Goal: Check status: Check status

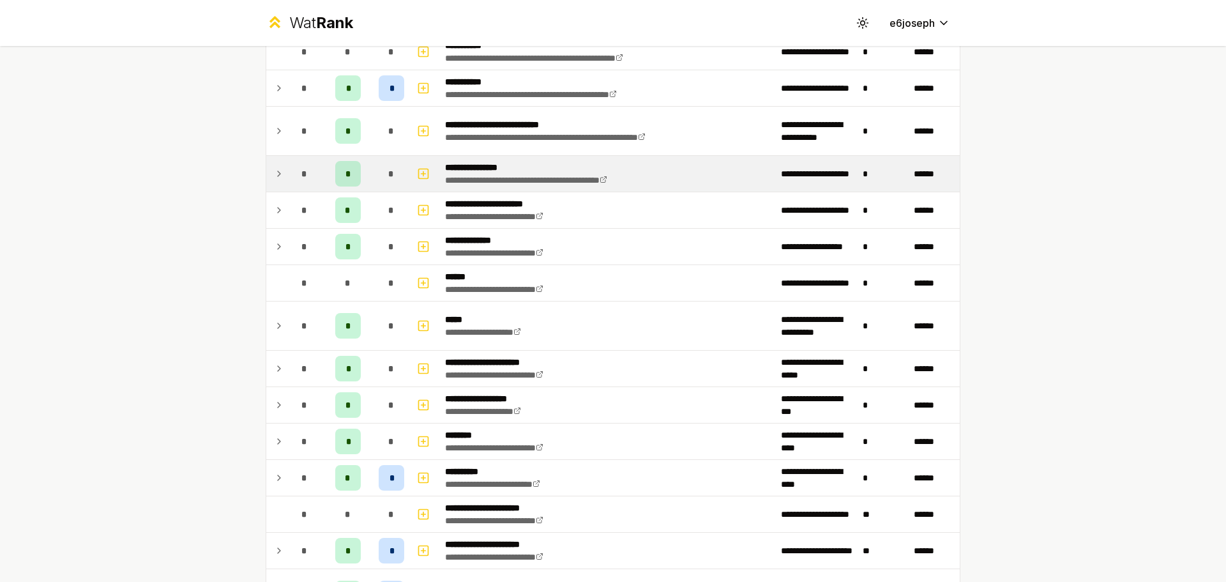
scroll to position [511, 0]
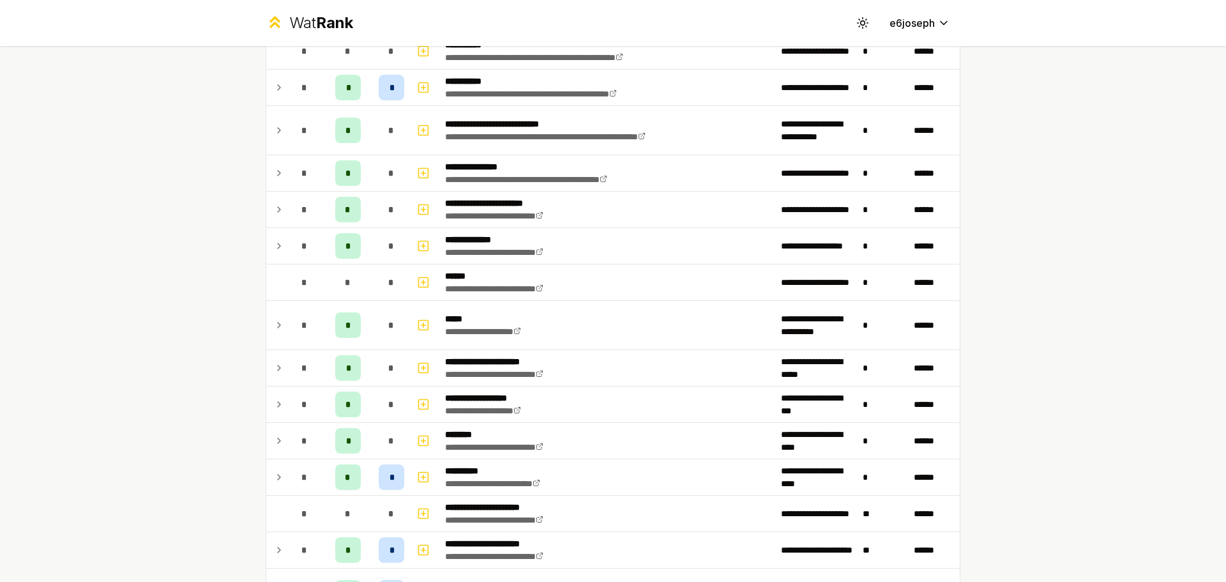
click at [256, 477] on div "**********" at bounding box center [612, 153] width 735 height 1237
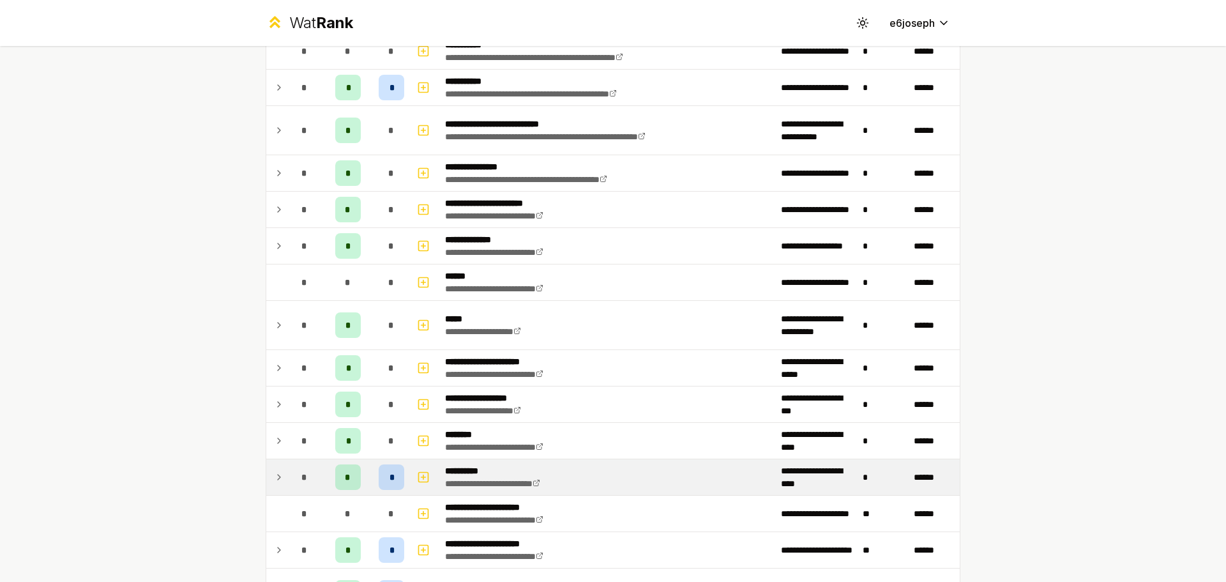
click at [278, 477] on icon at bounding box center [279, 476] width 10 height 15
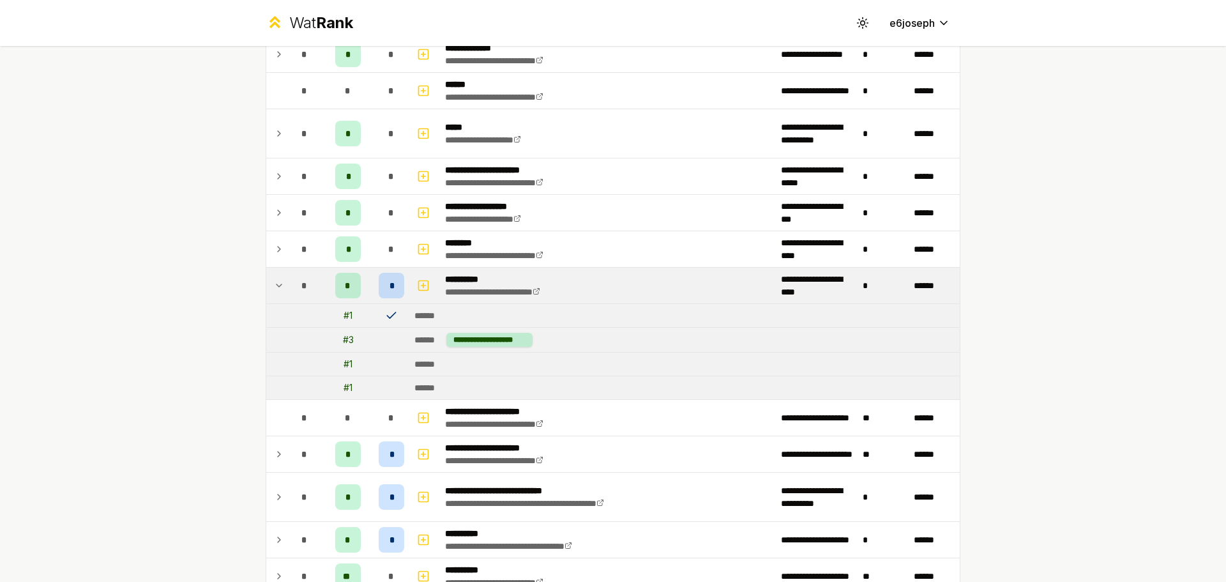
scroll to position [830, 0]
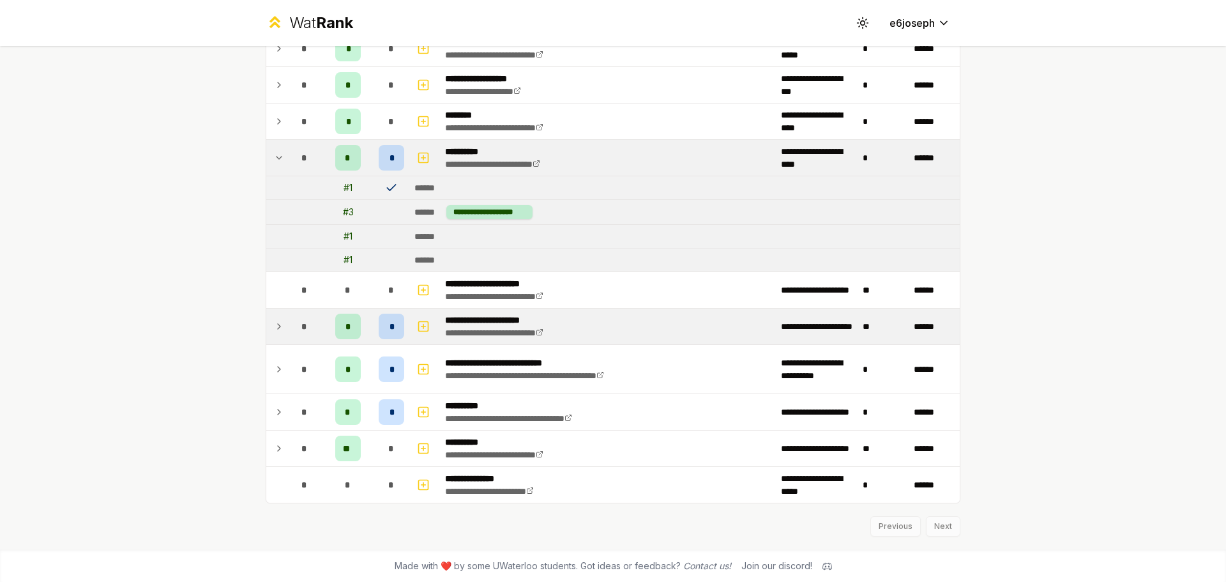
click at [278, 327] on icon at bounding box center [279, 326] width 3 height 5
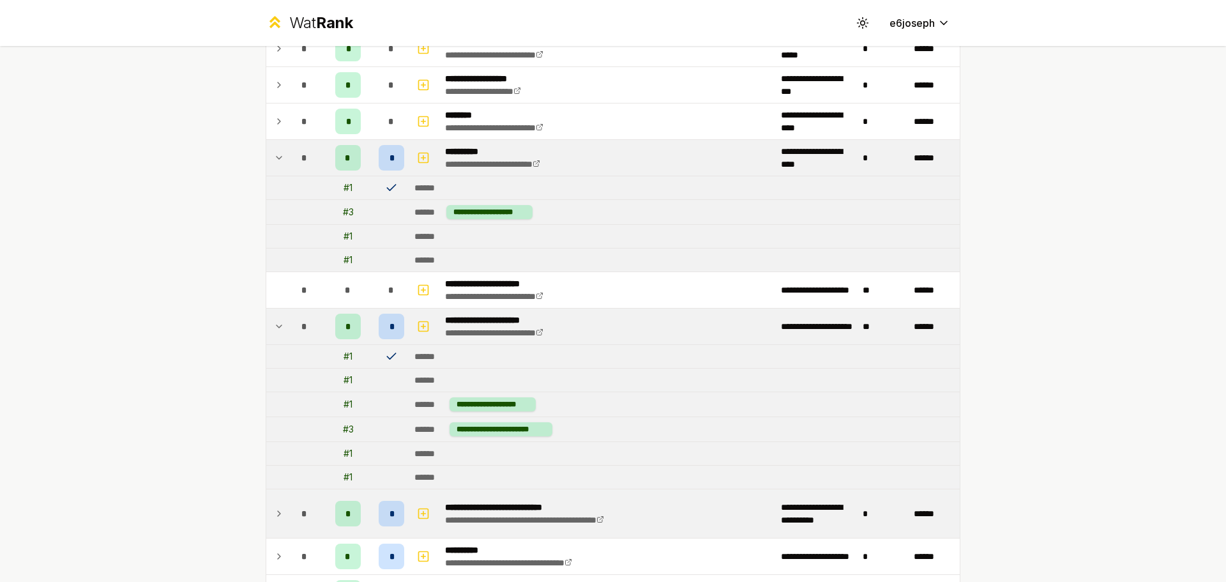
click at [280, 509] on td at bounding box center [276, 513] width 20 height 49
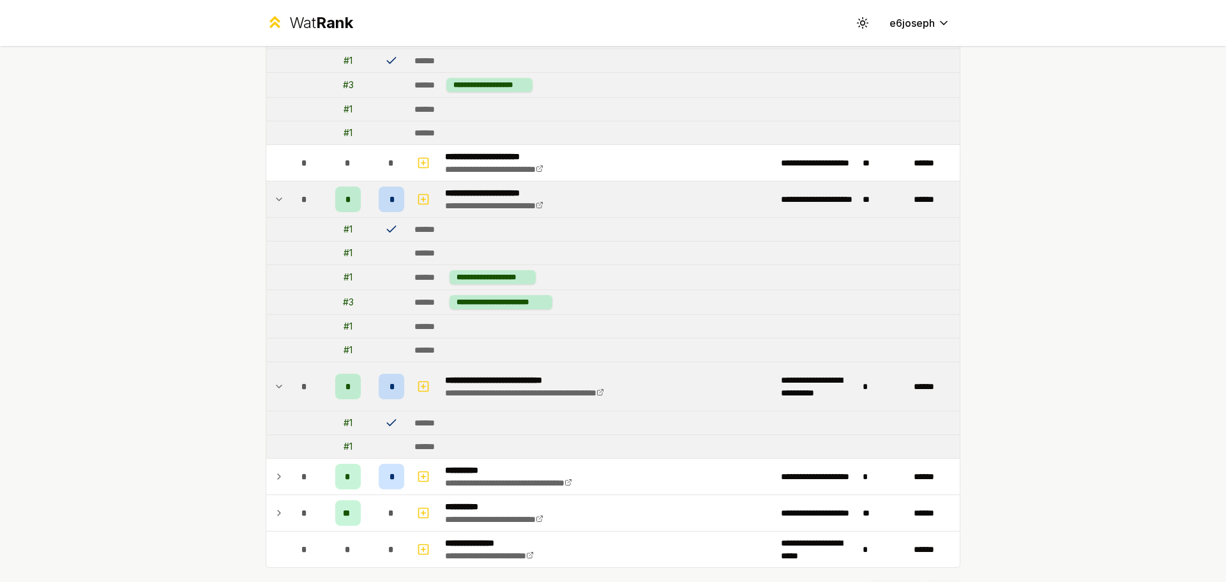
scroll to position [958, 0]
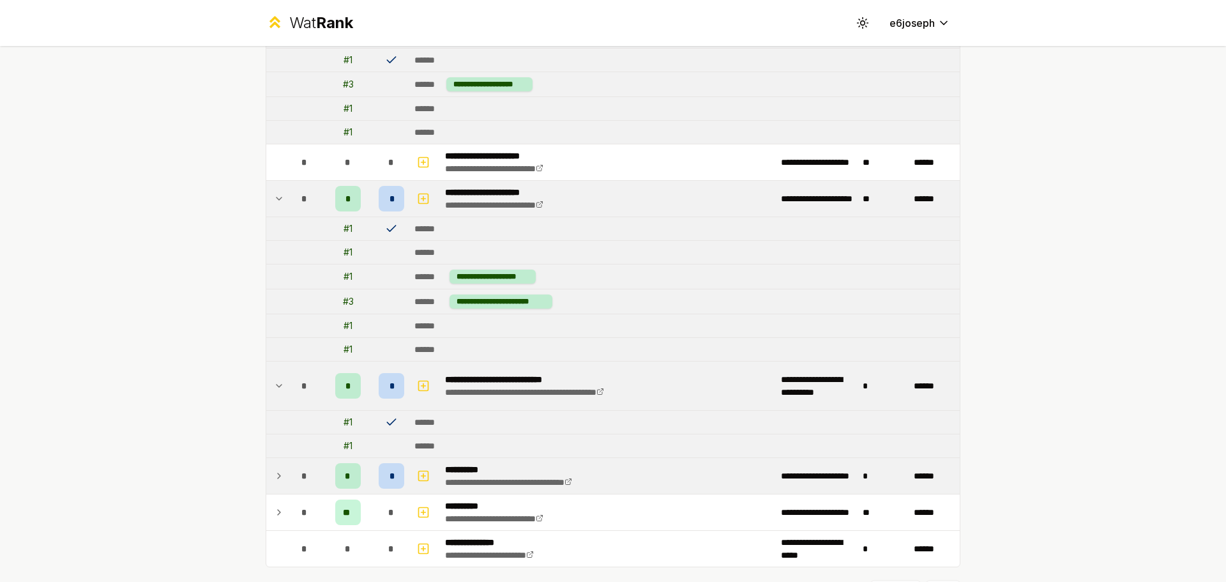
click at [287, 478] on td "*" at bounding box center [305, 476] width 36 height 36
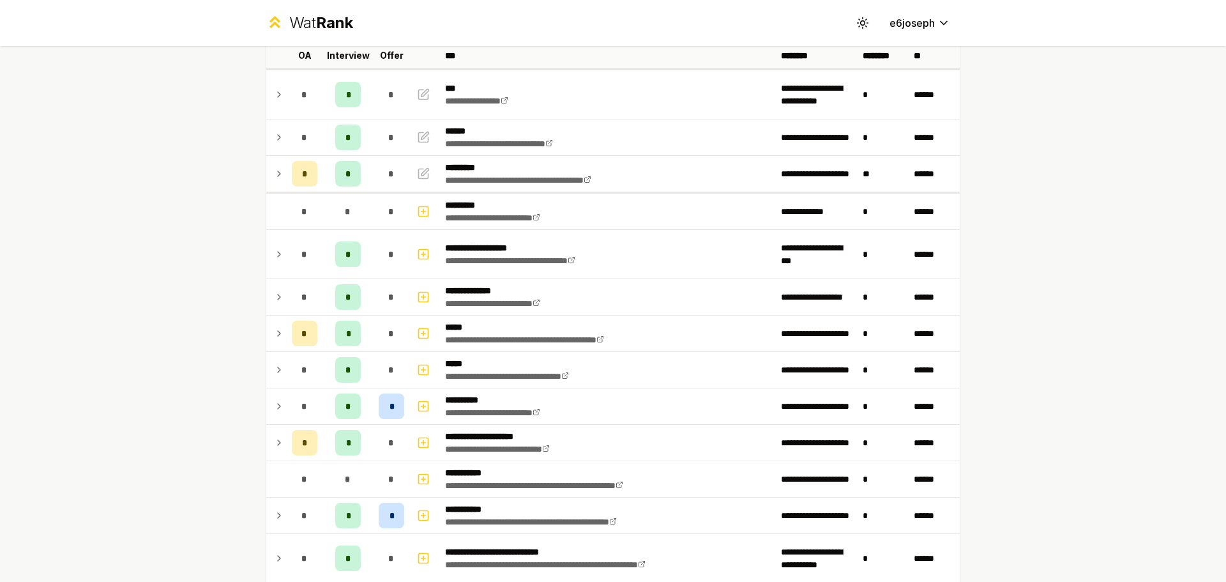
scroll to position [64, 0]
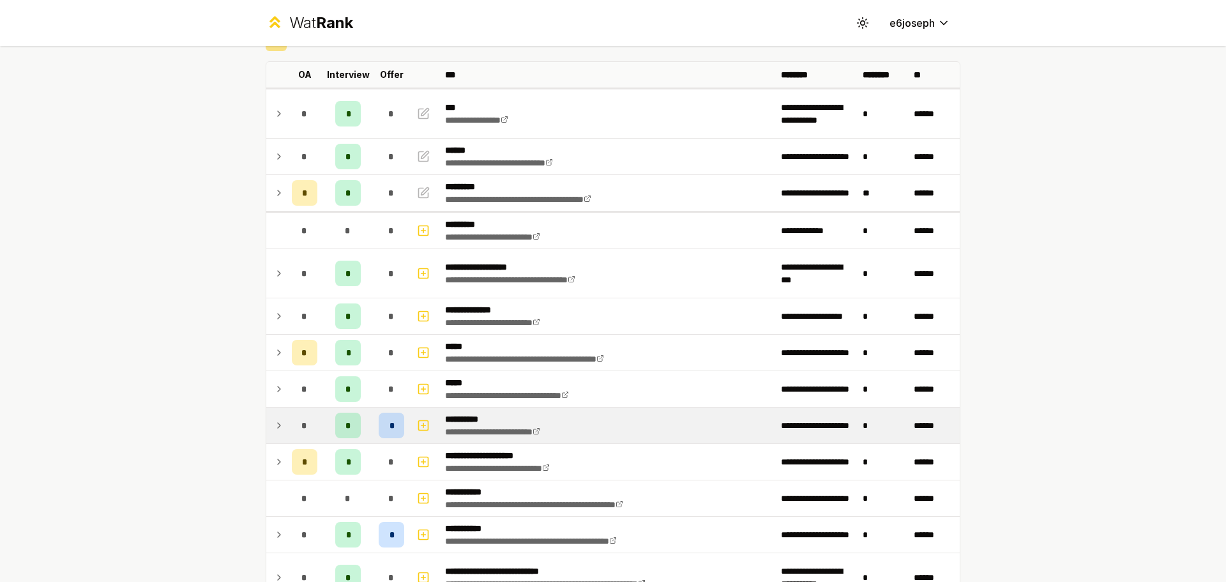
click at [267, 433] on td at bounding box center [276, 425] width 20 height 36
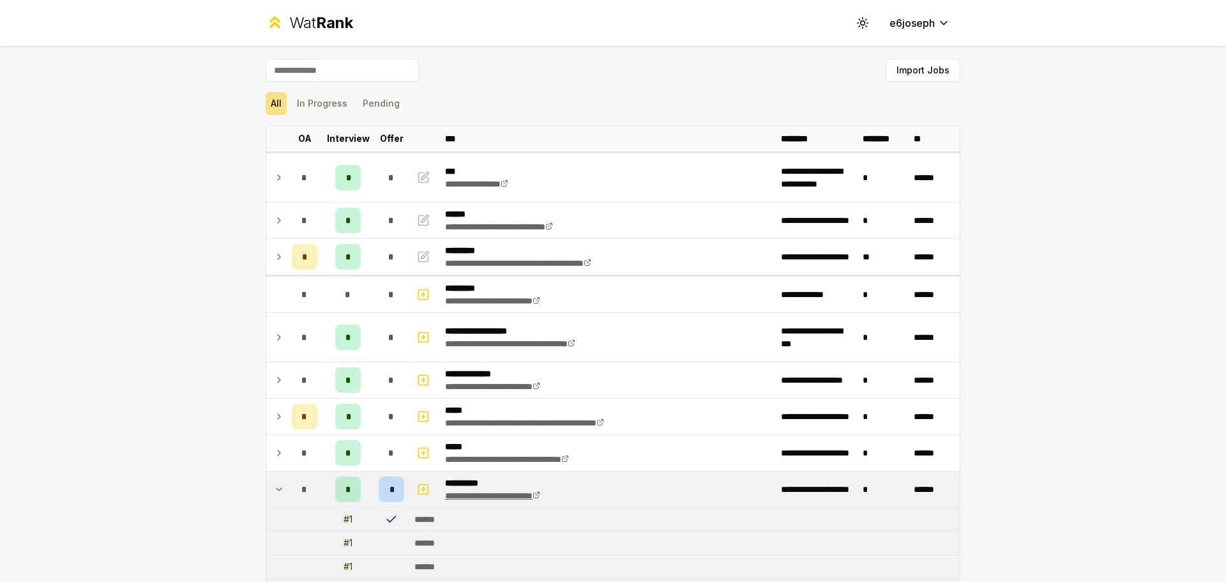
scroll to position [255, 0]
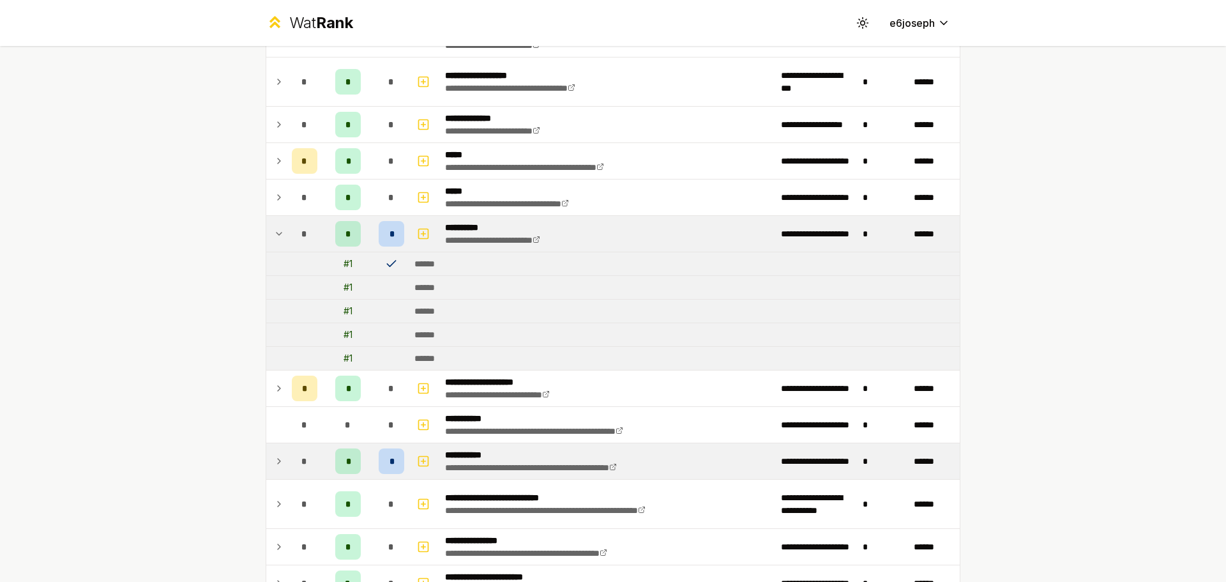
click at [292, 470] on div "*" at bounding box center [305, 461] width 26 height 26
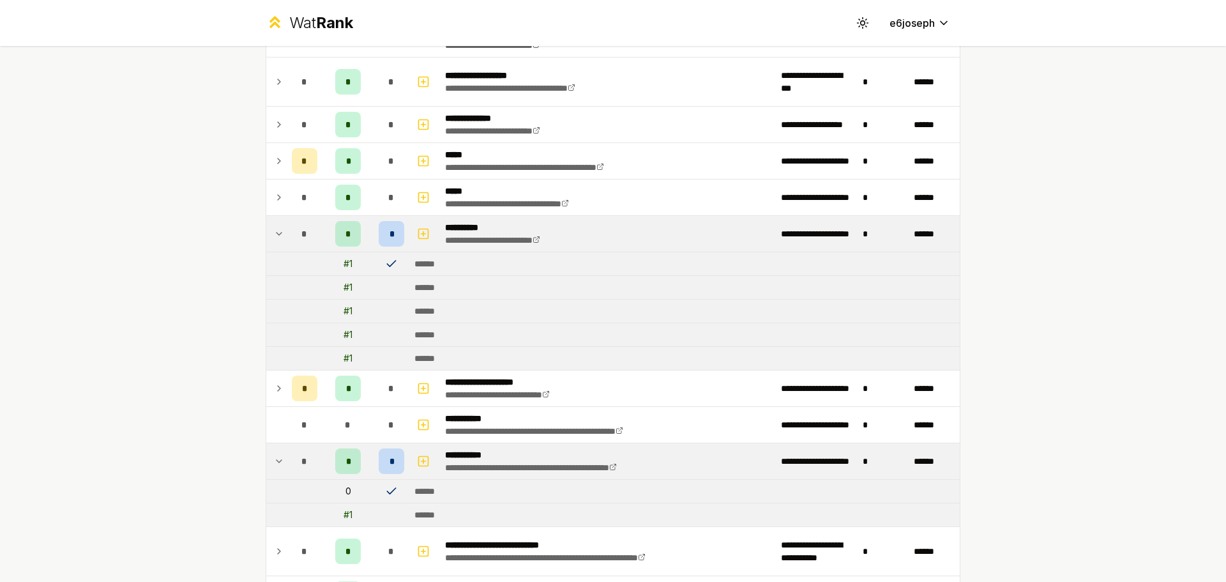
click at [287, 470] on td "*" at bounding box center [305, 461] width 36 height 36
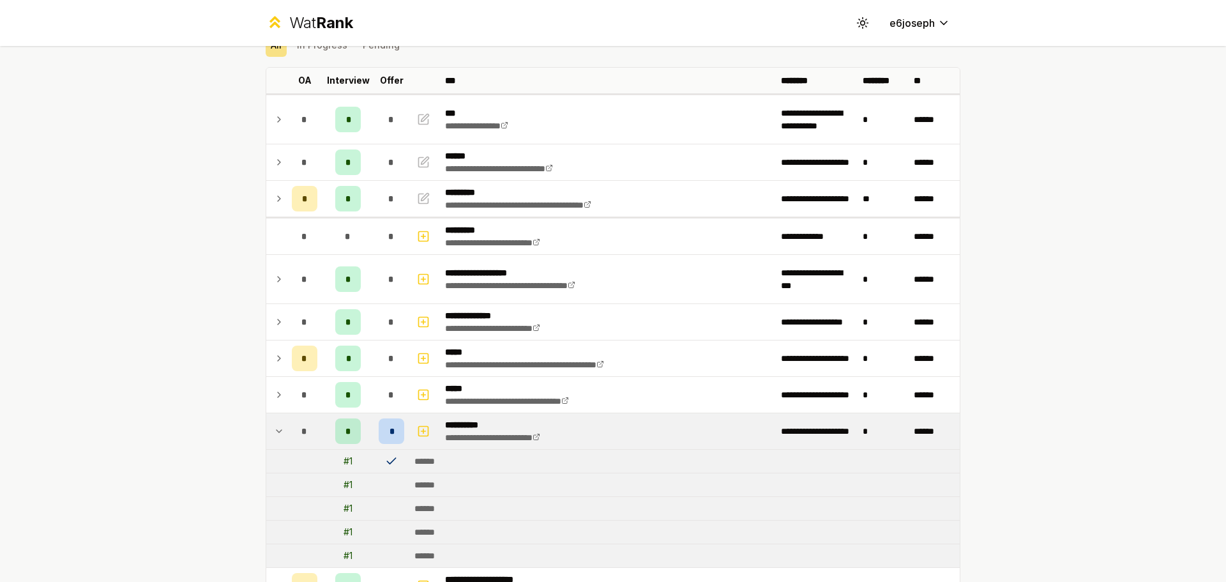
scroll to position [0, 0]
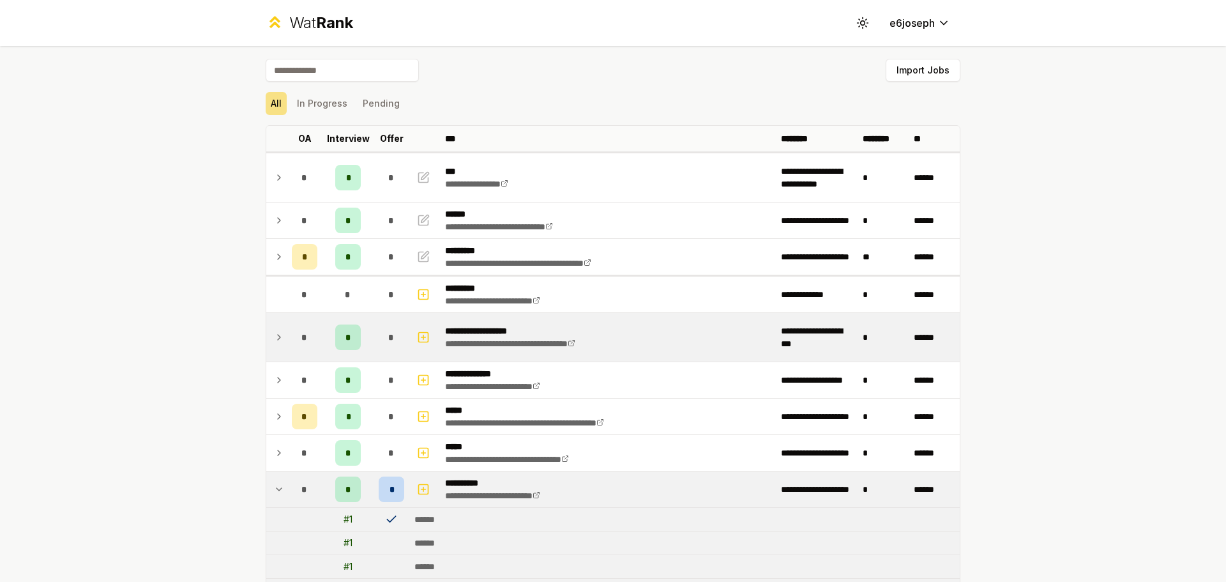
click at [301, 338] on span "*" at bounding box center [304, 337] width 6 height 13
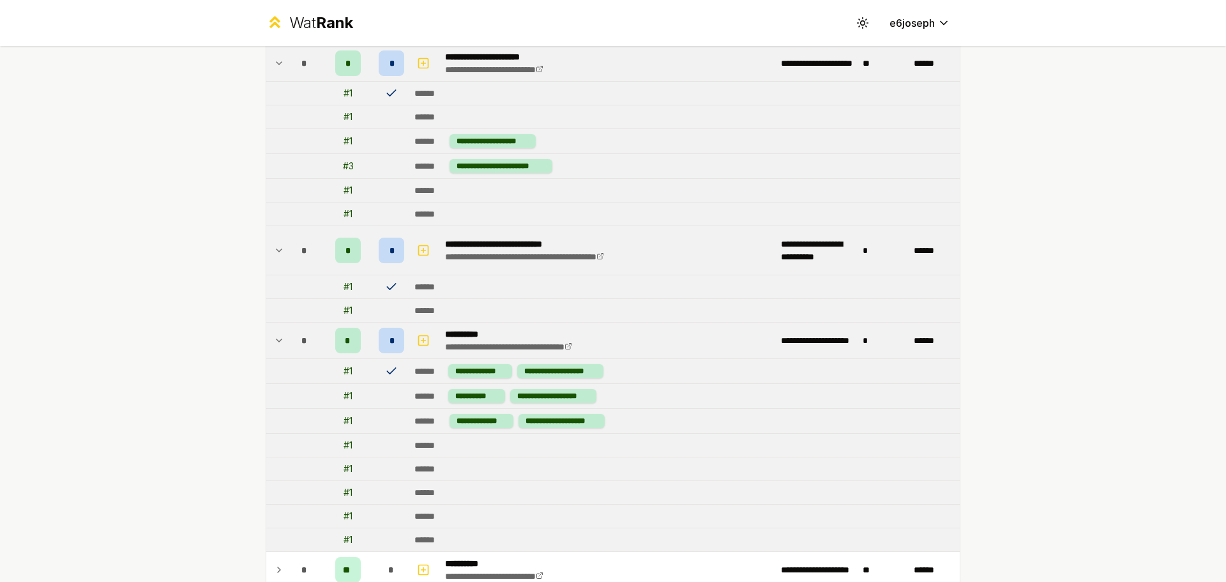
scroll to position [1381, 0]
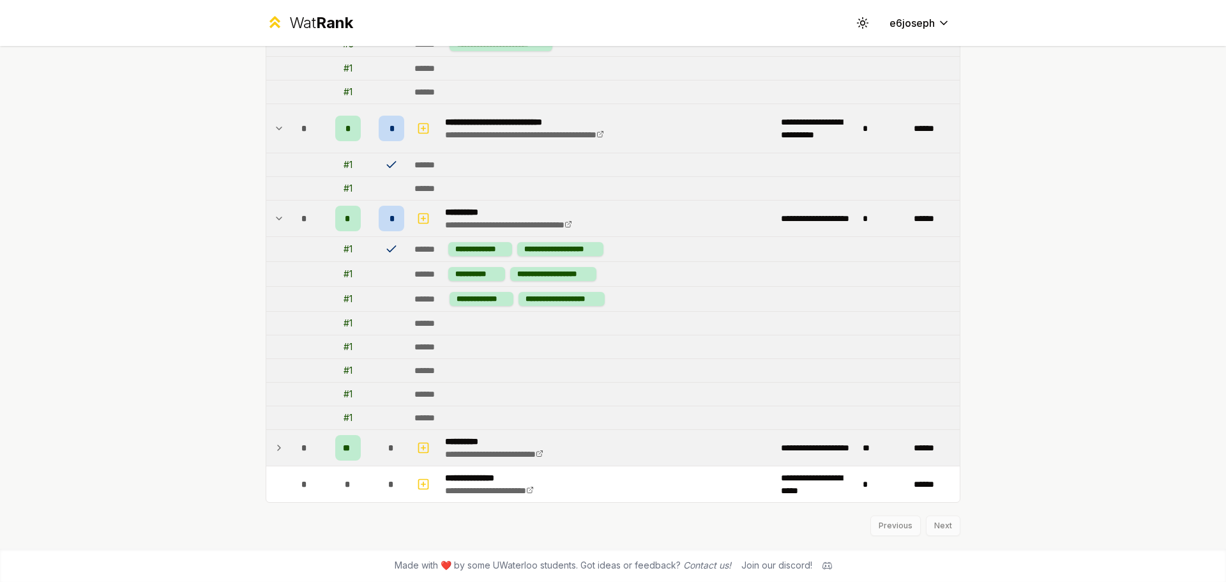
click at [576, 453] on td "**********" at bounding box center [608, 448] width 336 height 36
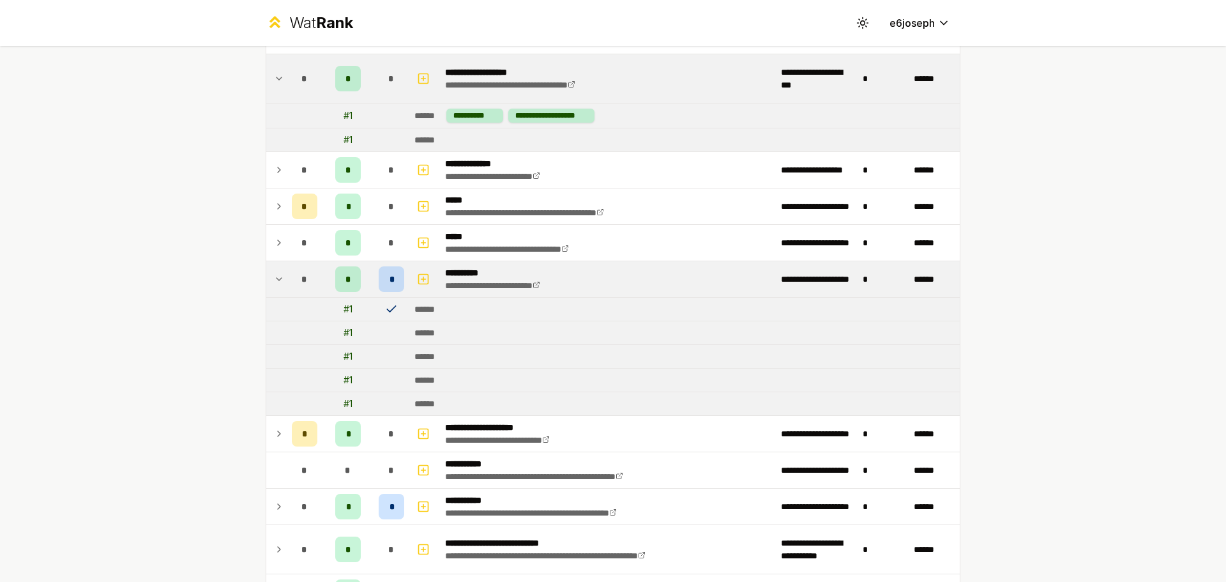
scroll to position [0, 0]
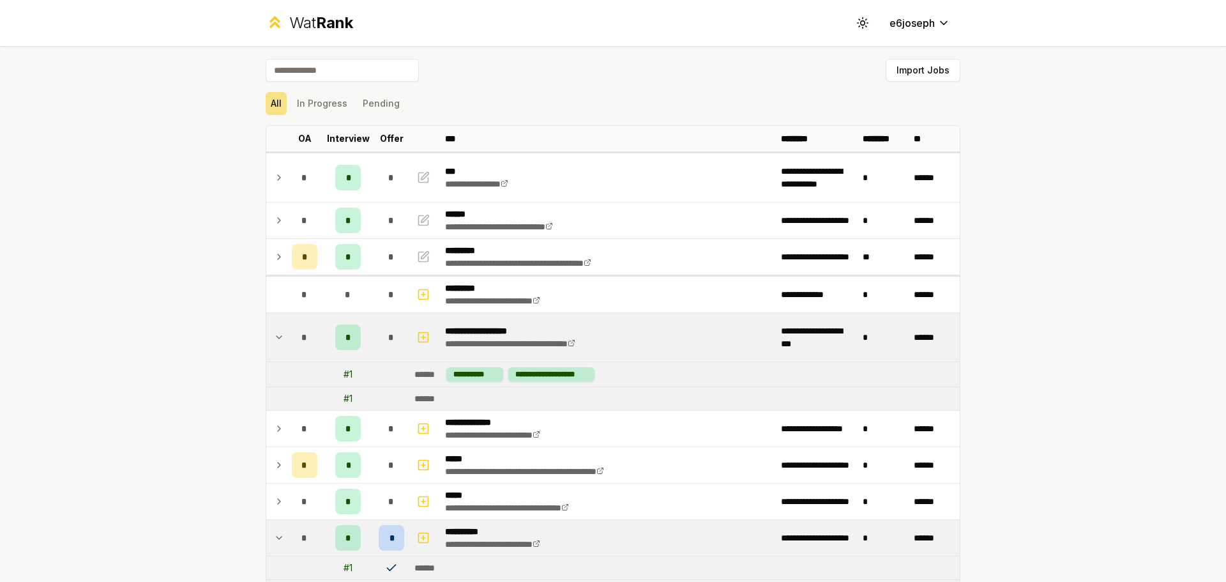
drag, startPoint x: 170, startPoint y: 255, endPoint x: 303, endPoint y: -77, distance: 358.3
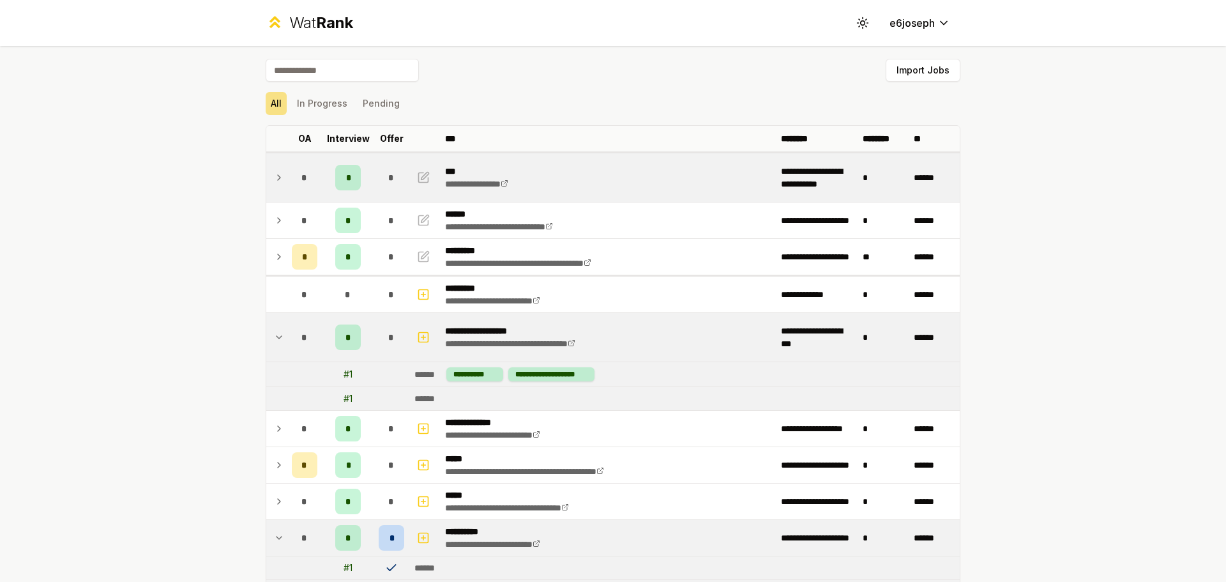
click at [453, 173] on p "***" at bounding box center [488, 171] width 86 height 13
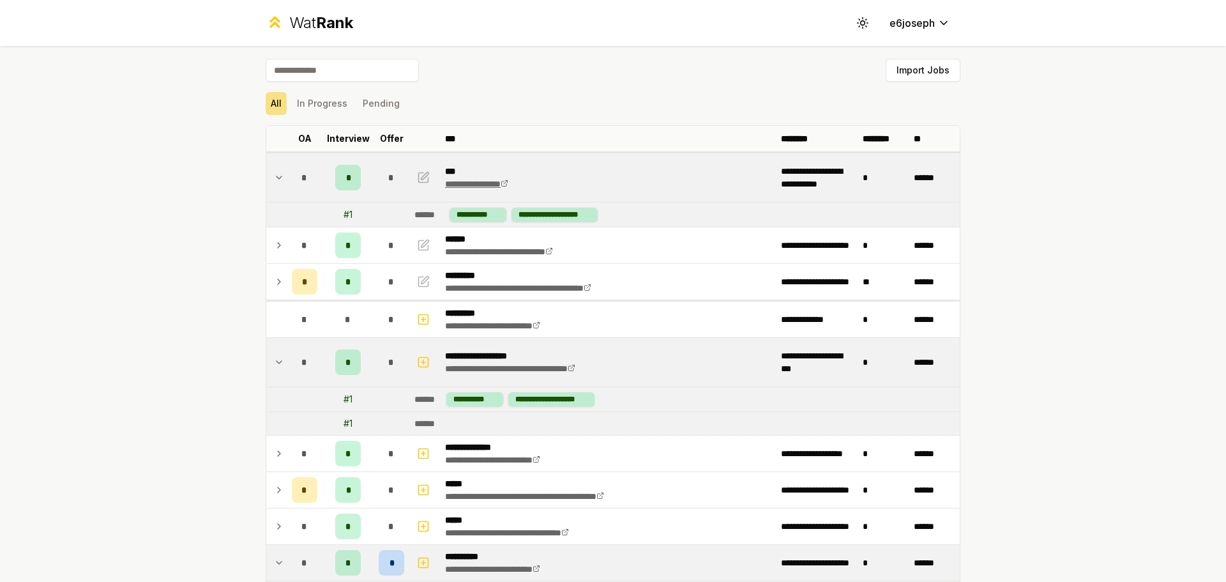
click at [507, 188] on link "**********" at bounding box center [476, 183] width 63 height 9
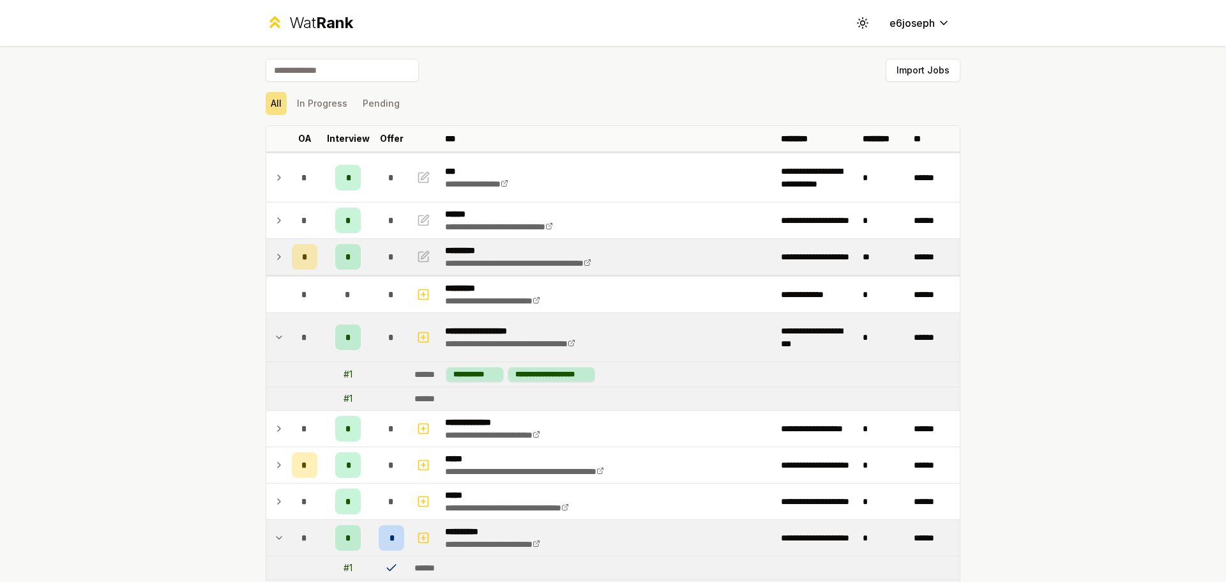
click at [389, 259] on span "*" at bounding box center [391, 256] width 6 height 13
click at [280, 264] on td at bounding box center [276, 257] width 20 height 36
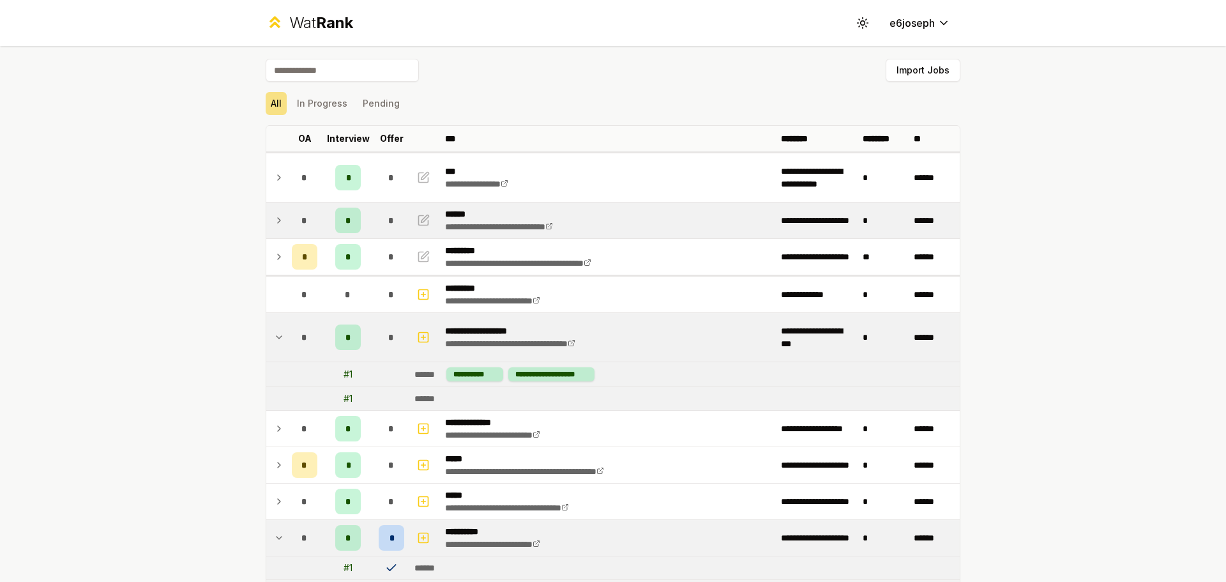
click at [280, 225] on td at bounding box center [276, 220] width 20 height 36
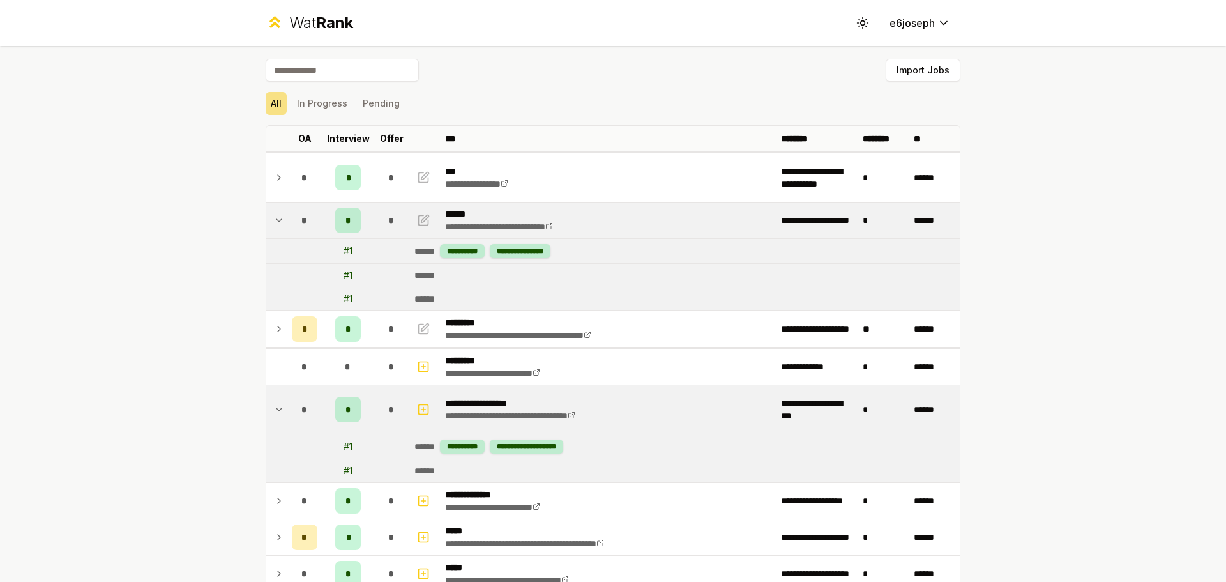
click at [280, 225] on td at bounding box center [276, 220] width 20 height 36
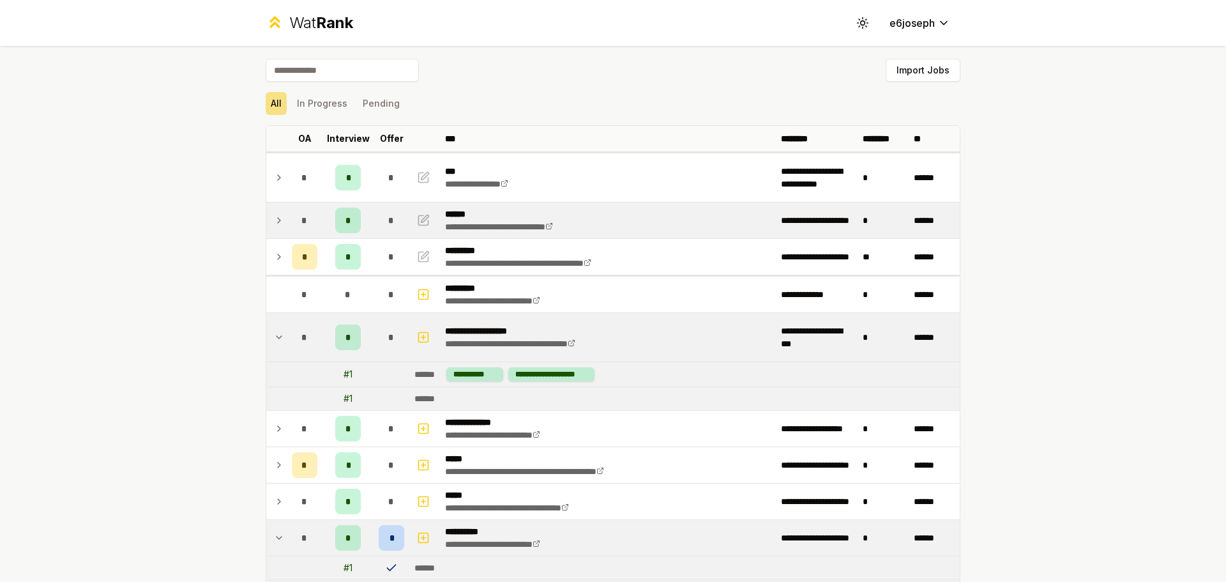
click at [280, 225] on td at bounding box center [276, 220] width 20 height 36
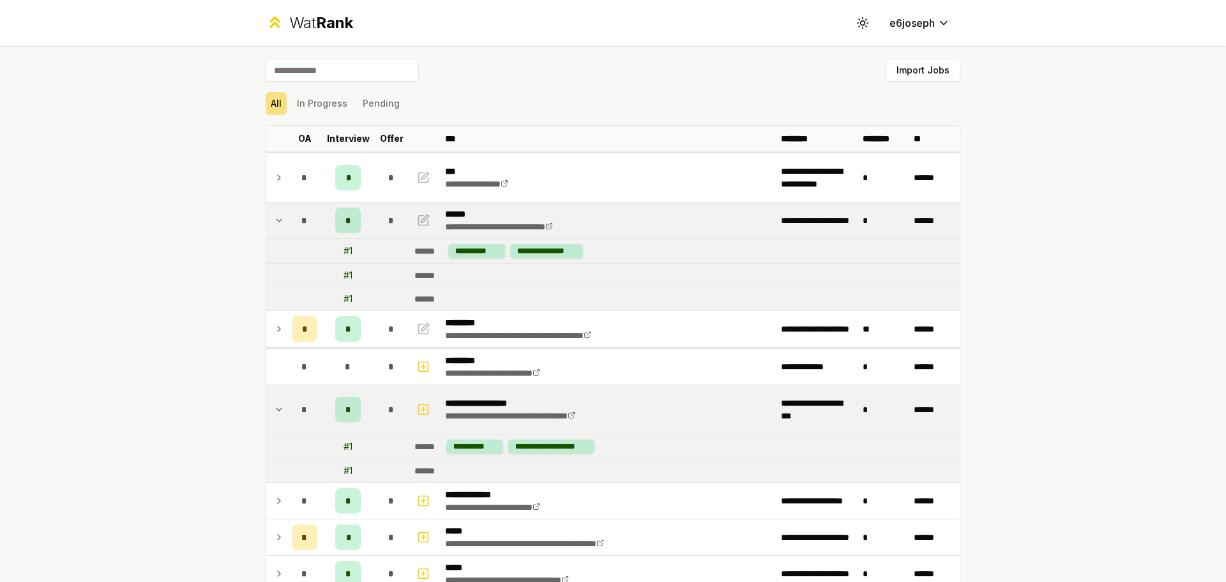
click at [280, 225] on td at bounding box center [276, 220] width 20 height 36
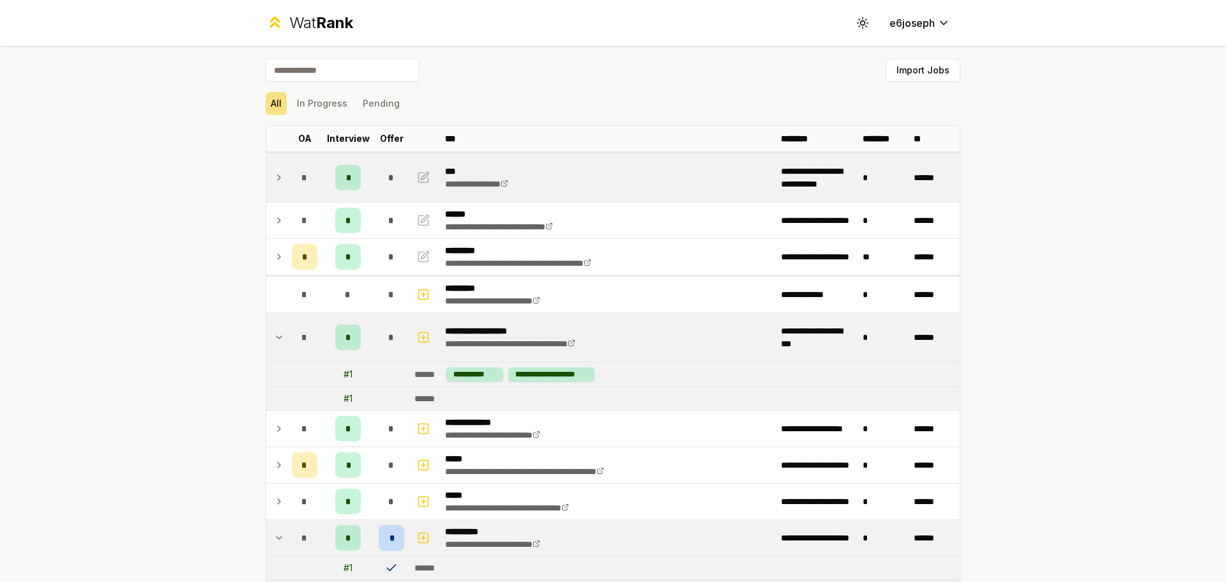
click at [274, 179] on icon at bounding box center [279, 177] width 10 height 15
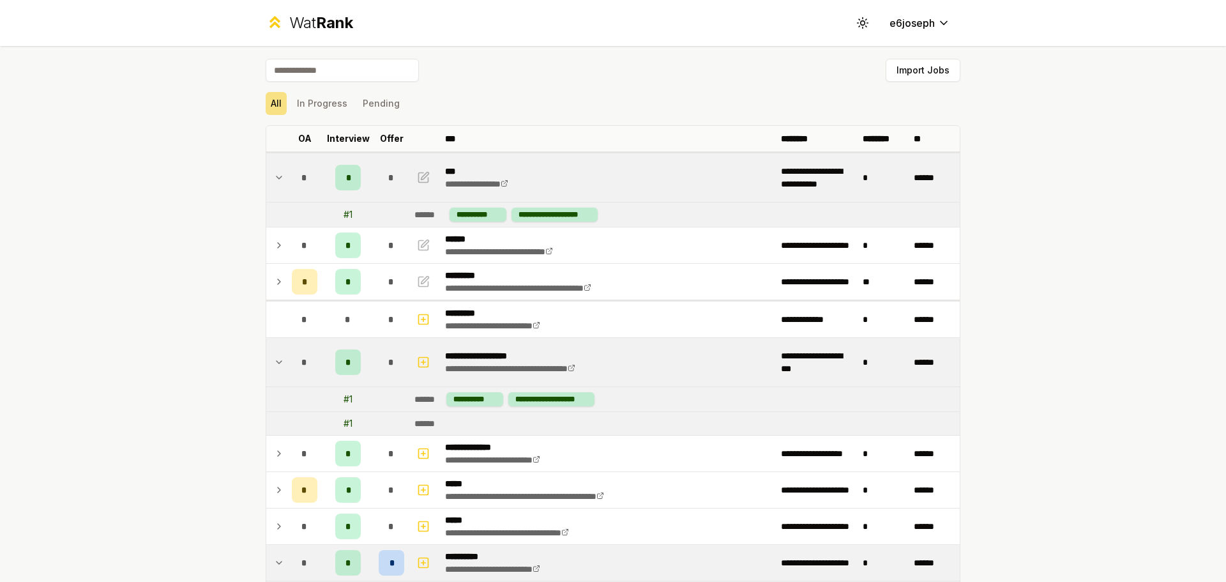
click at [274, 179] on icon at bounding box center [279, 177] width 10 height 15
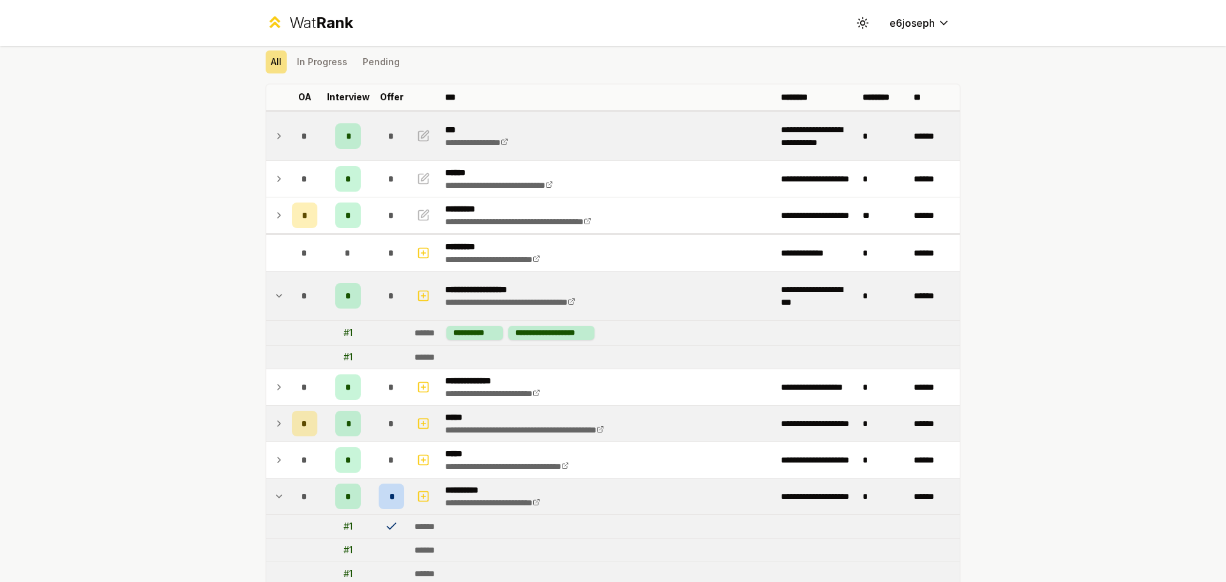
scroll to position [64, 0]
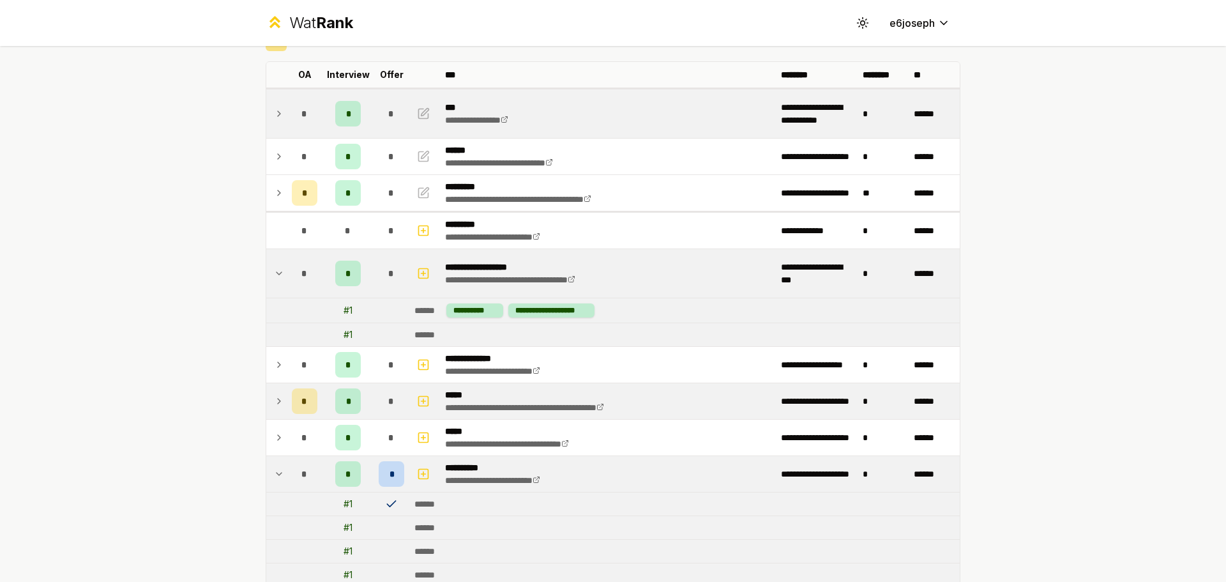
click at [266, 402] on td at bounding box center [276, 401] width 20 height 36
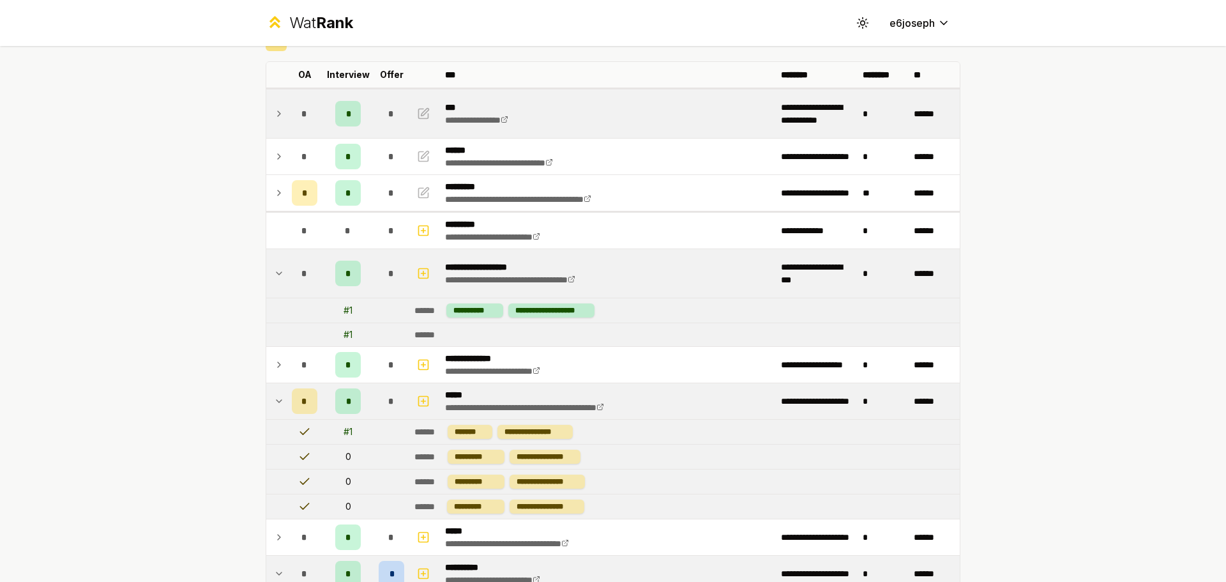
click at [266, 402] on td at bounding box center [276, 401] width 20 height 36
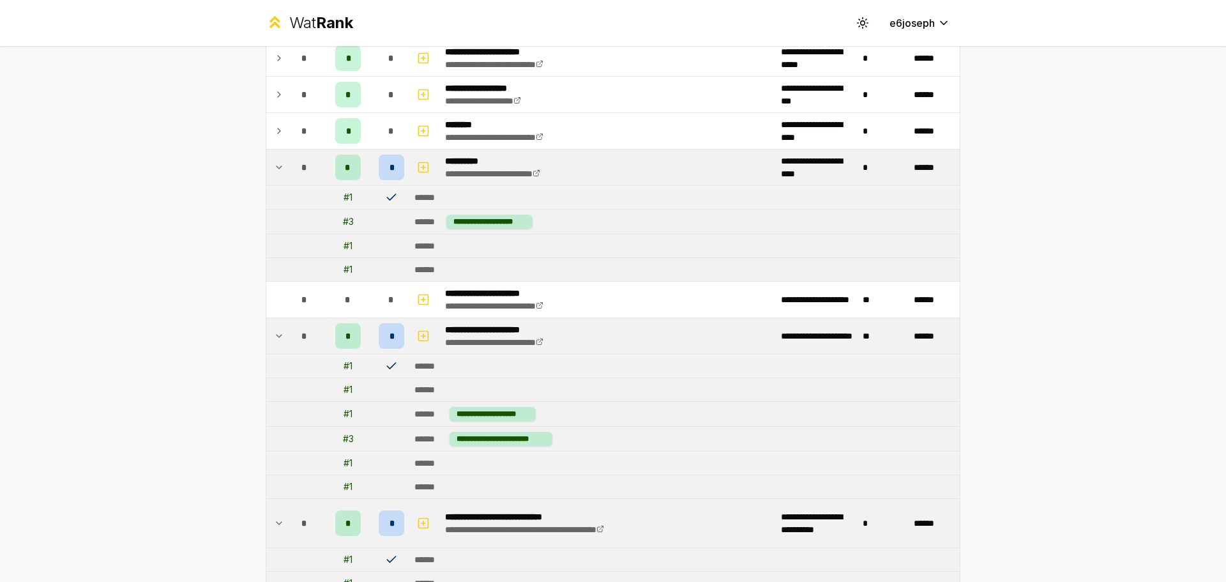
scroll to position [0, 0]
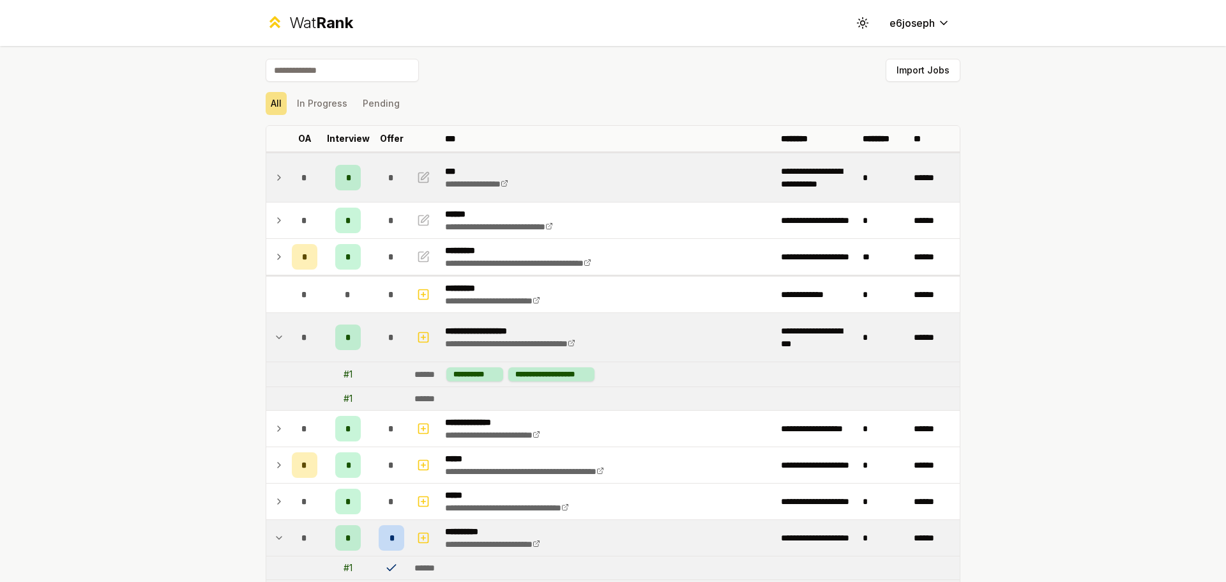
drag, startPoint x: 75, startPoint y: 486, endPoint x: 251, endPoint y: -24, distance: 539.4
